Goal: Transaction & Acquisition: Download file/media

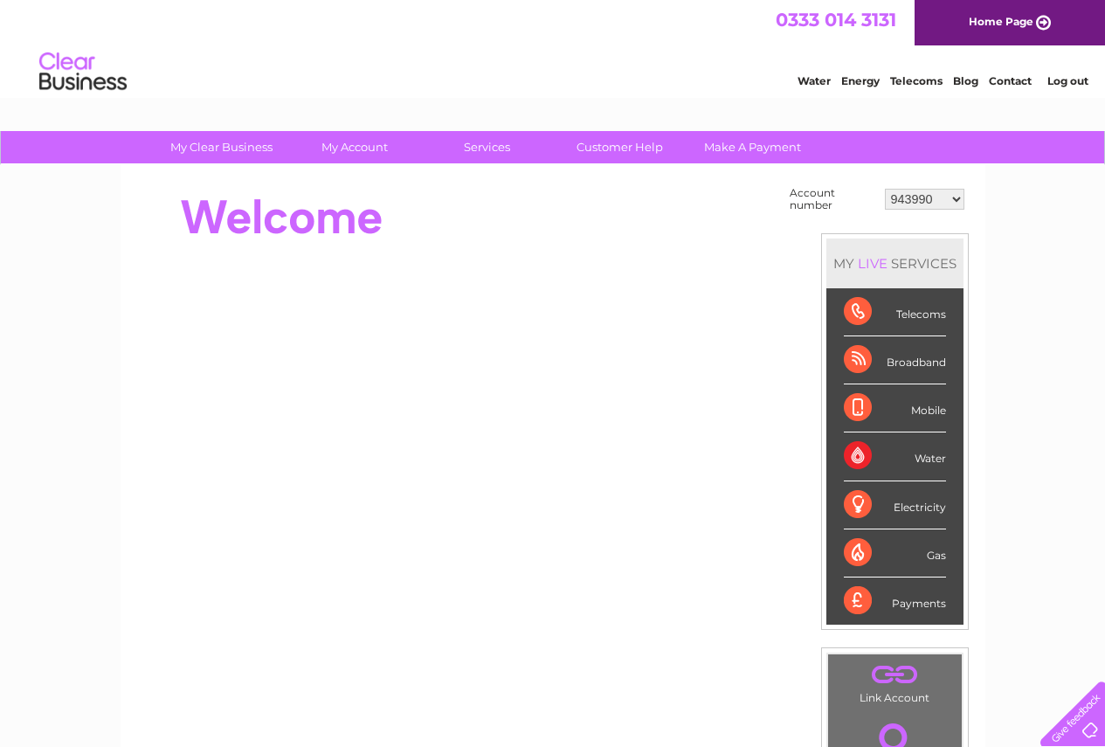
click at [959, 198] on select "943990 997180 1100436 1136008 1145621 3025650 30264716 30265126 30274253 302771…" at bounding box center [925, 199] width 80 height 21
select select "30322424"
click at [885, 189] on select "943990 997180 1100436 1136008 1145621 3025650 30264716 30265126 30274253 302771…" at bounding box center [925, 199] width 80 height 21
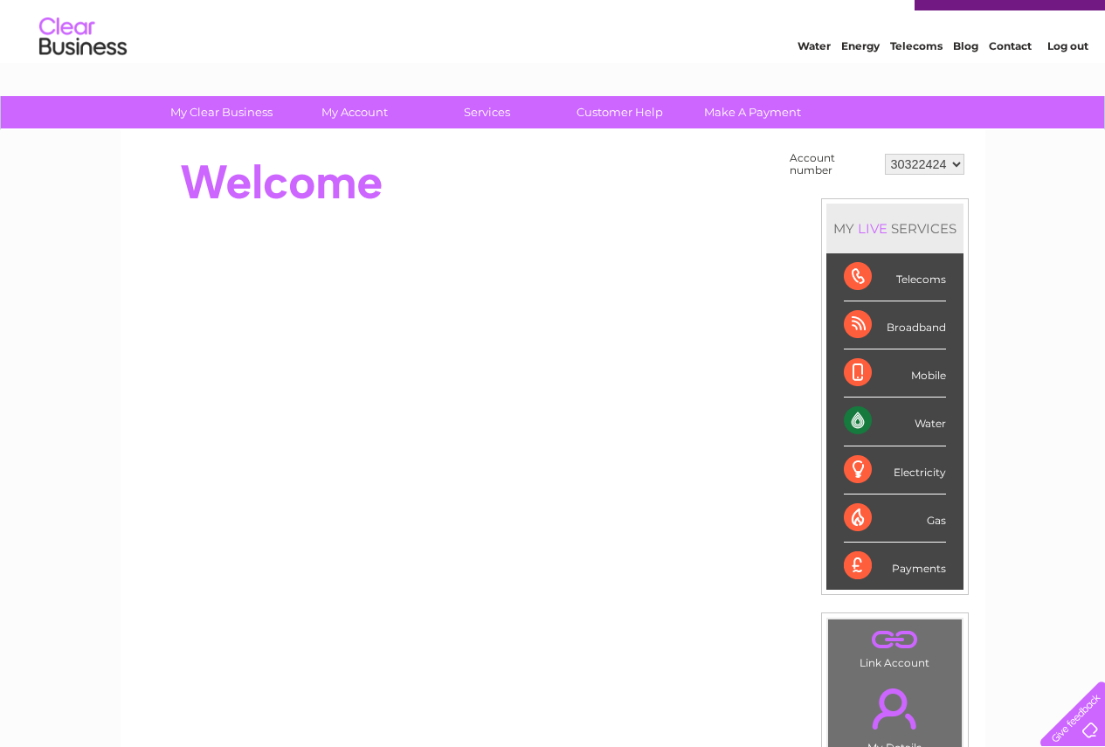
scroll to position [36, 0]
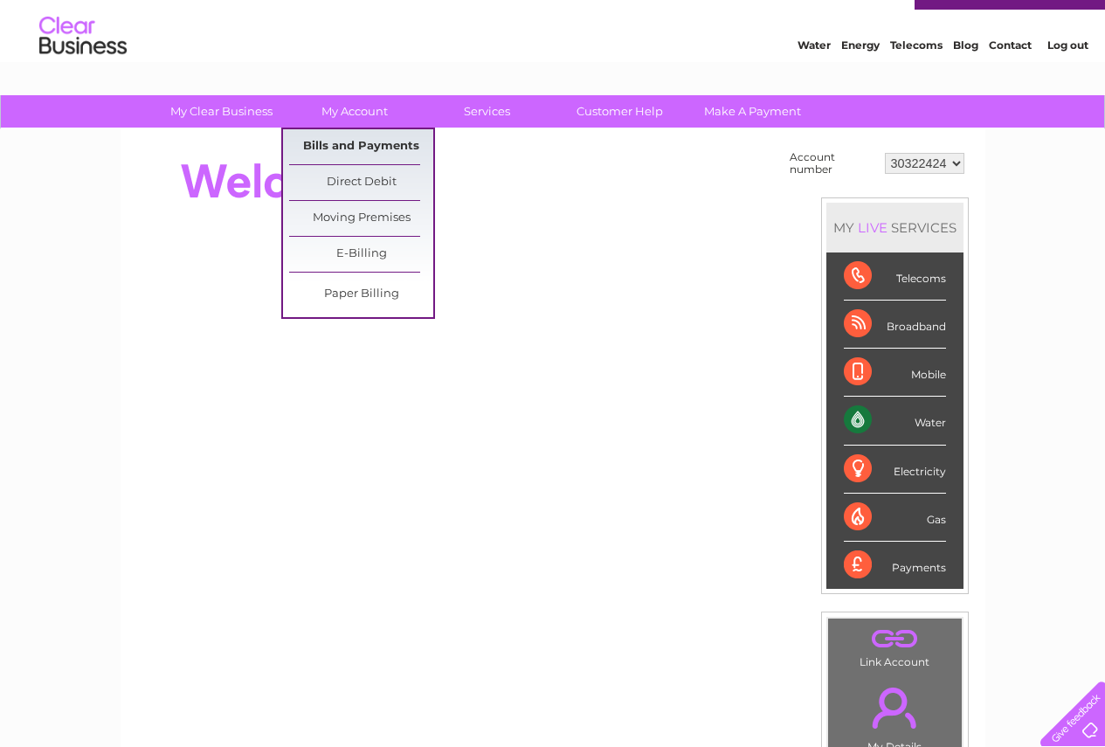
click at [343, 147] on link "Bills and Payments" at bounding box center [361, 146] width 144 height 35
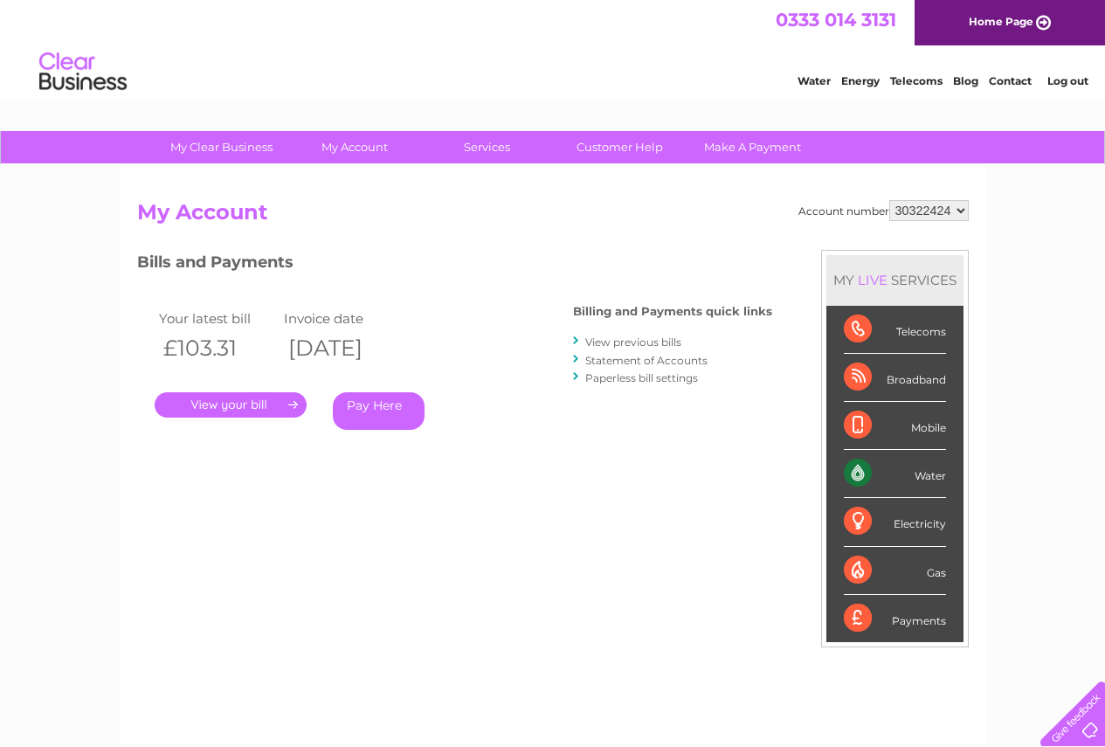
click at [244, 405] on link "." at bounding box center [231, 404] width 152 height 25
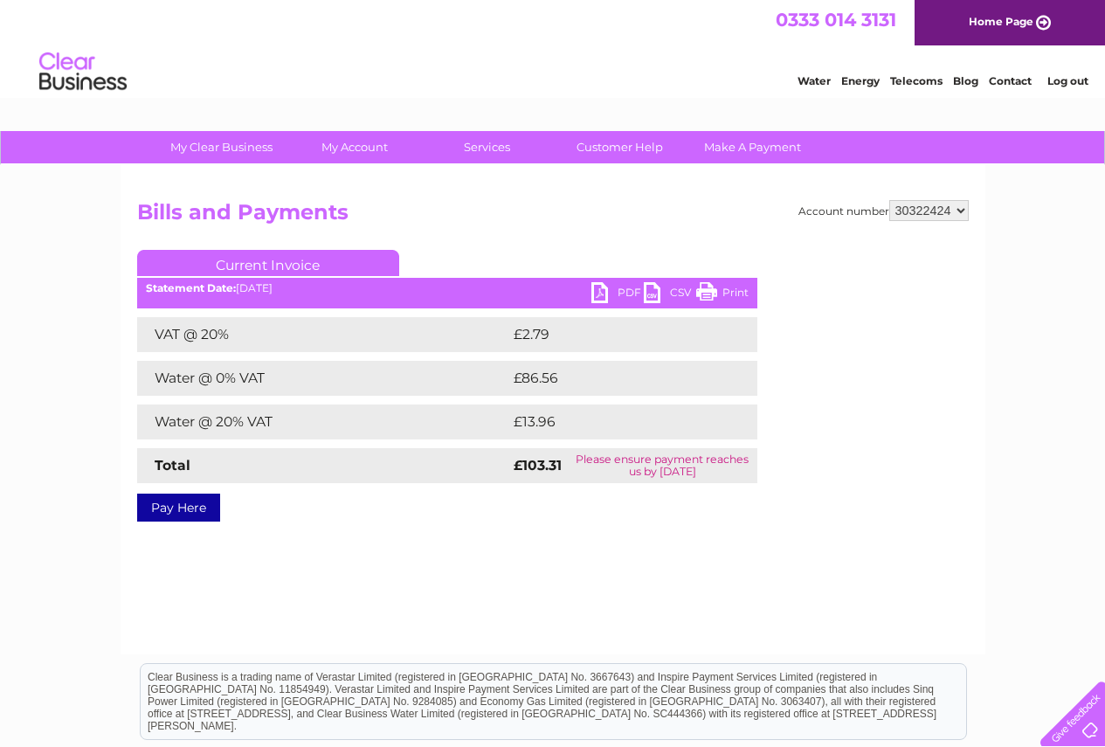
click at [618, 295] on link "PDF" at bounding box center [618, 294] width 52 height 25
